Goal: Information Seeking & Learning: Find specific fact

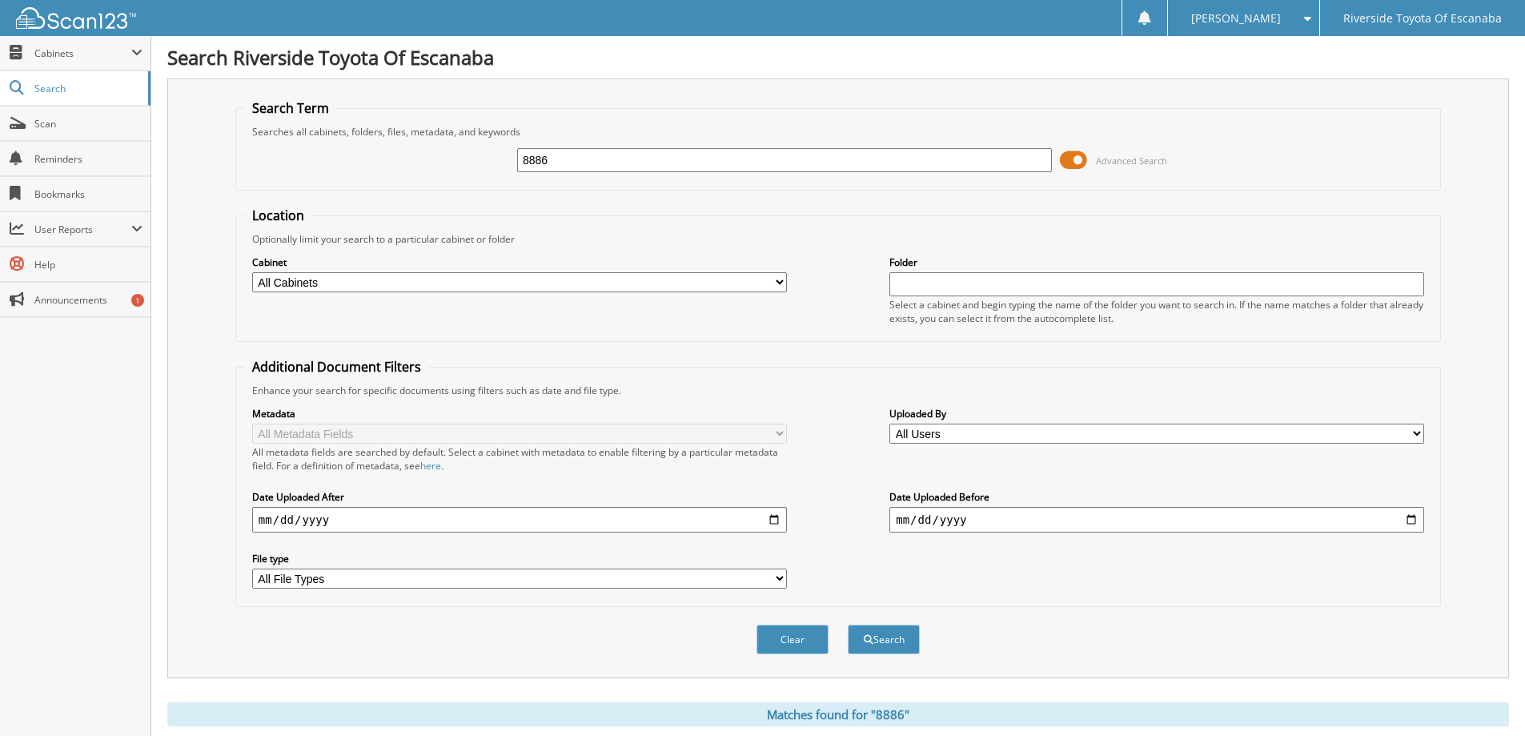
click at [712, 157] on input "8886" at bounding box center [784, 160] width 535 height 24
click at [709, 157] on input "8886" at bounding box center [784, 160] width 535 height 24
type input "22774A"
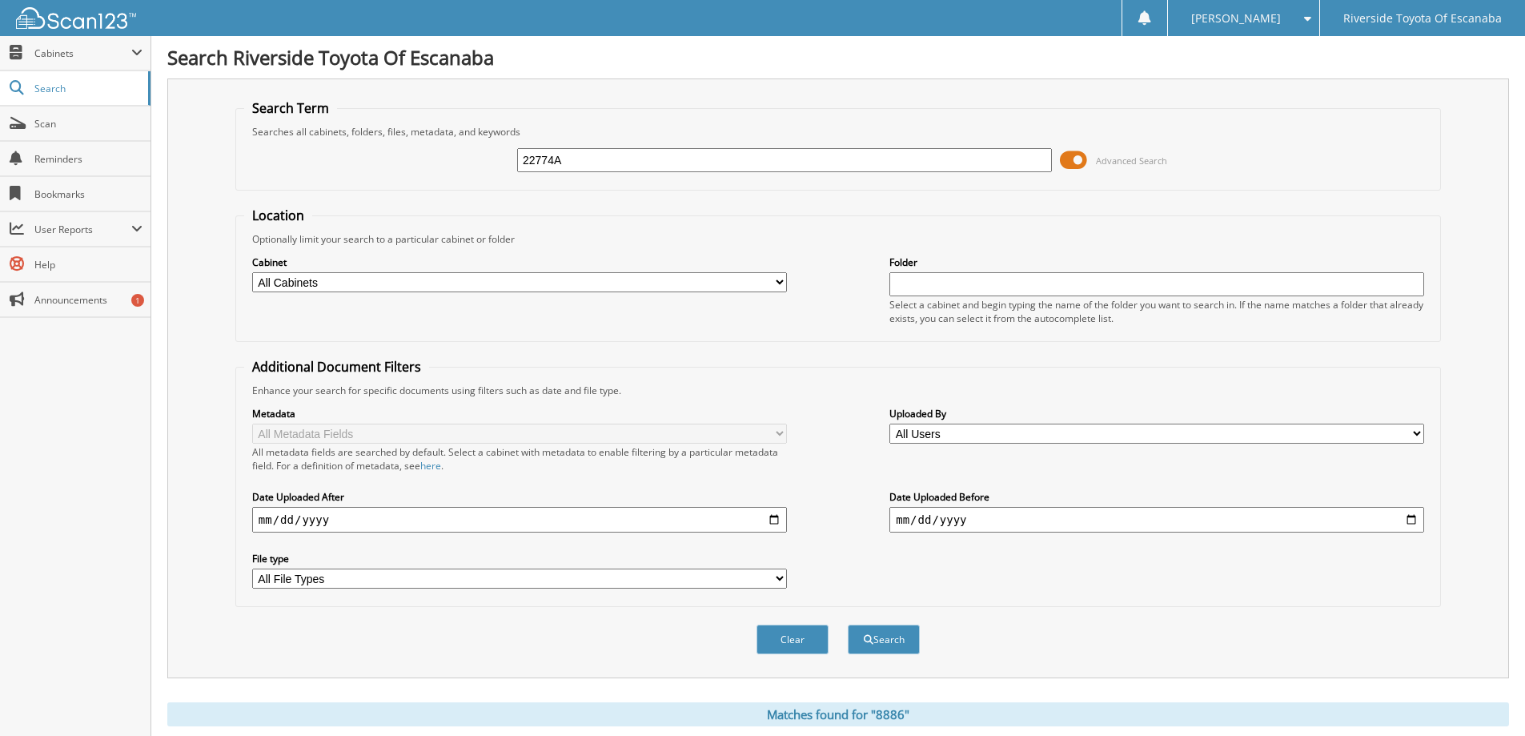
click at [848, 624] on button "Search" at bounding box center [884, 639] width 72 height 30
click at [564, 162] on input "22774A" at bounding box center [784, 160] width 535 height 24
paste input "4"
type input "22744A"
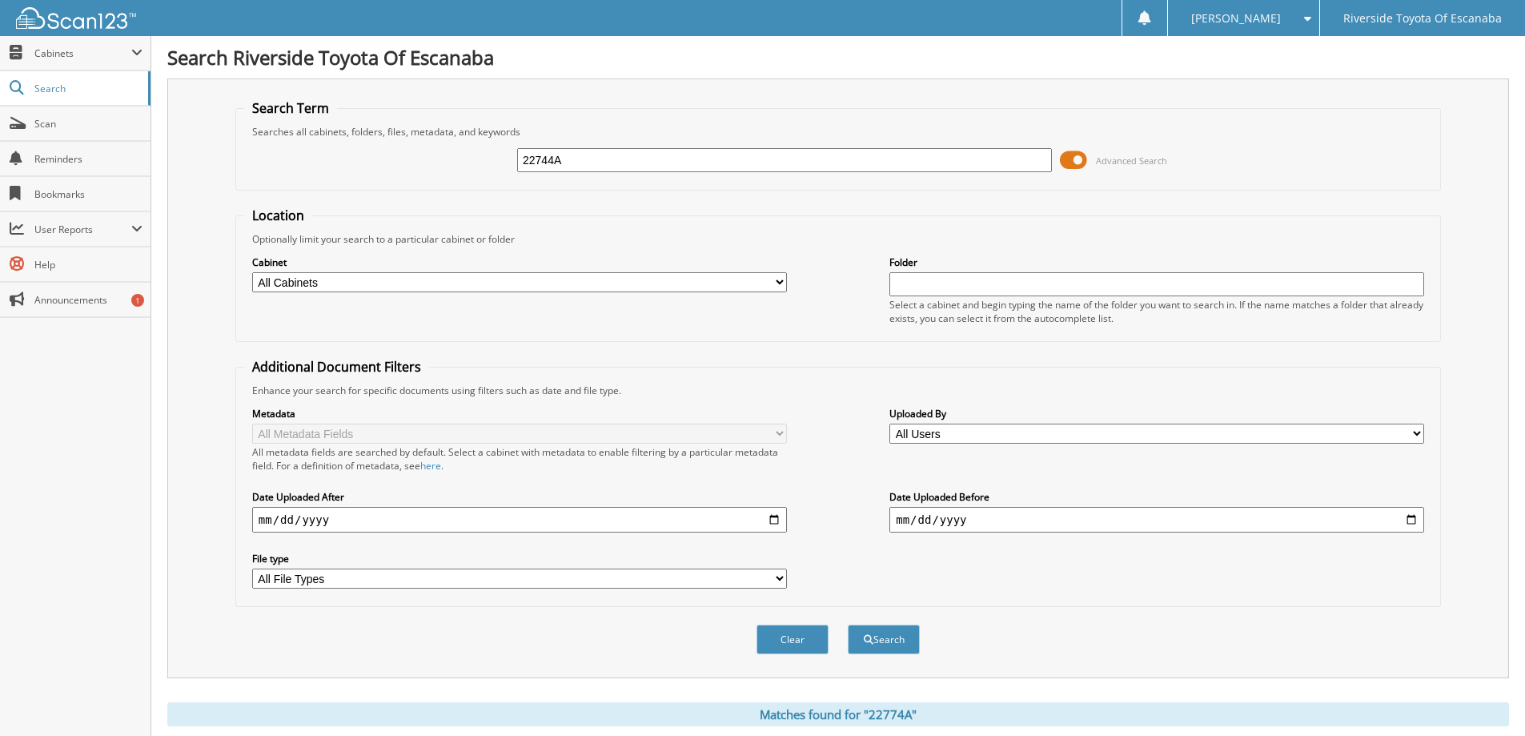
click at [848, 624] on button "Search" at bounding box center [884, 639] width 72 height 30
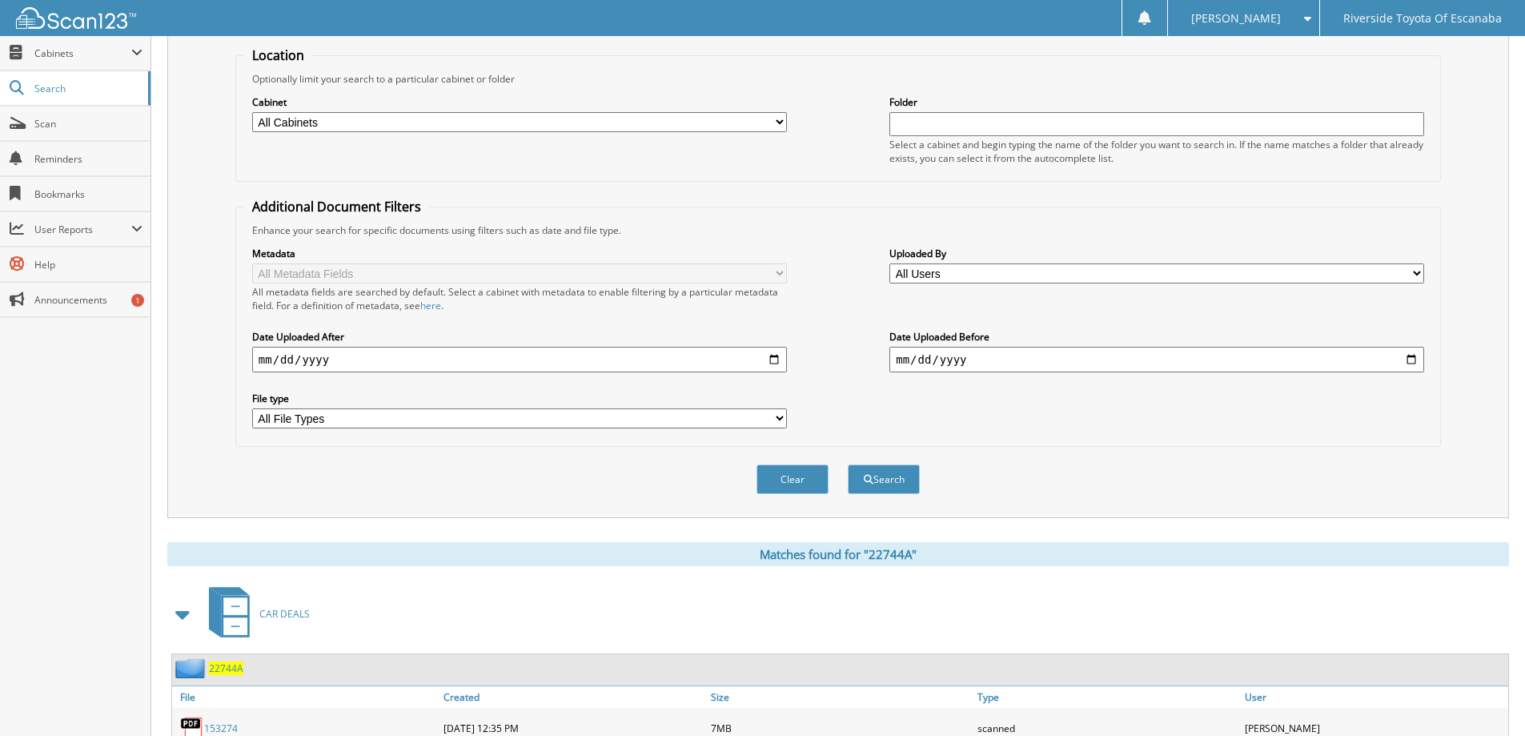
scroll to position [320, 0]
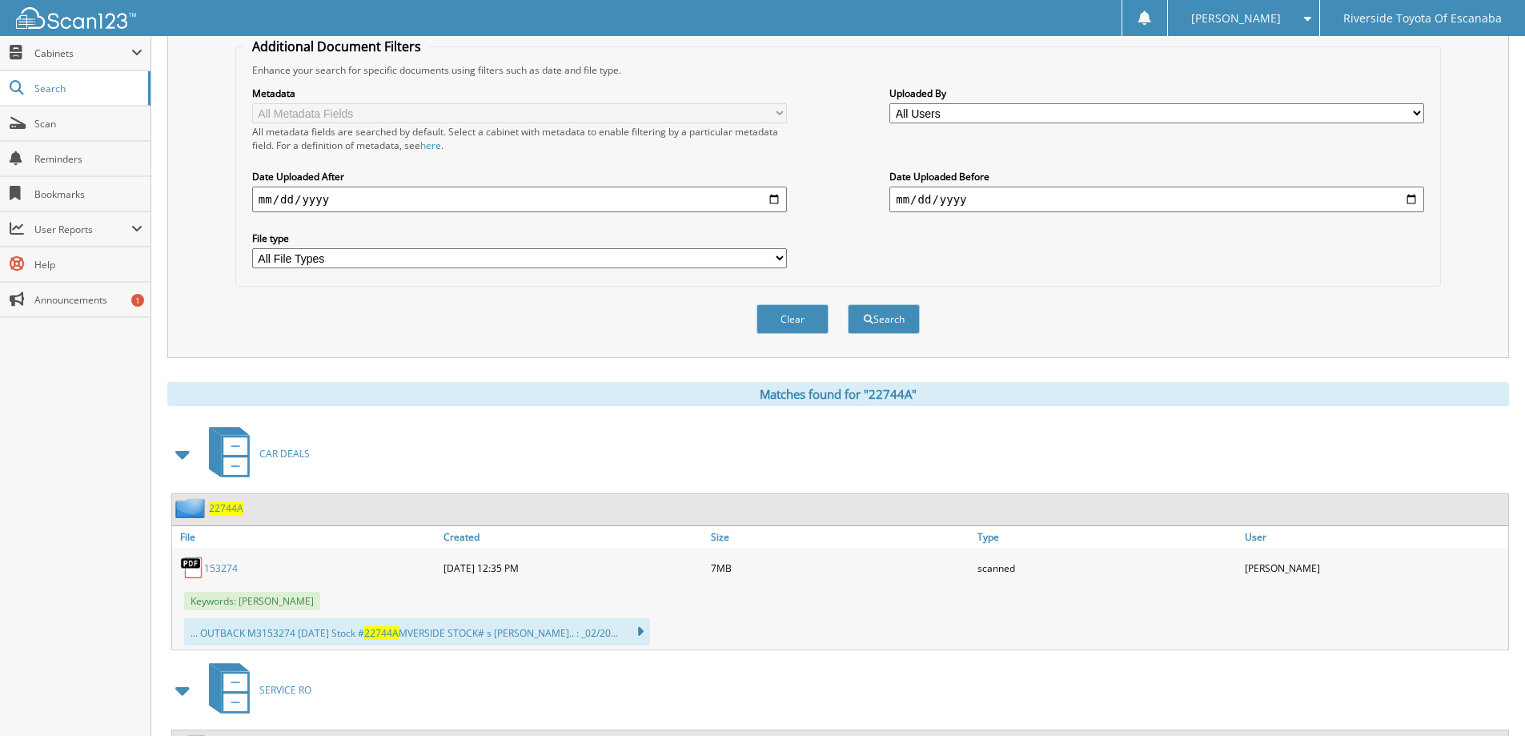
click at [221, 564] on link "153274" at bounding box center [221, 568] width 34 height 14
